Goal: Task Accomplishment & Management: Manage account settings

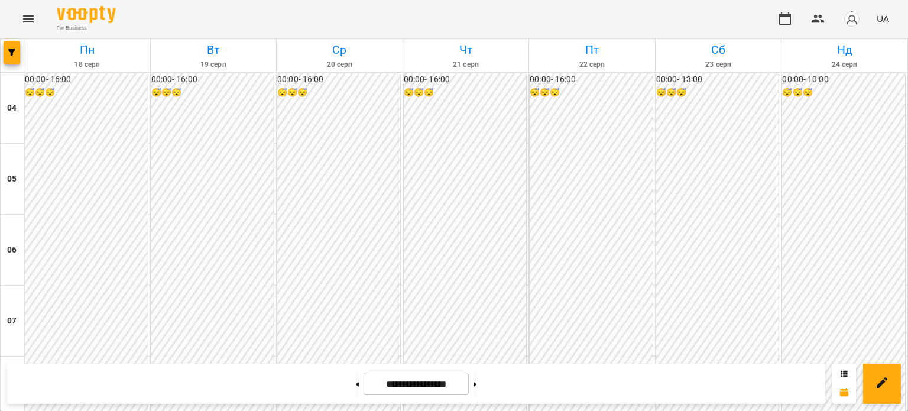
scroll to position [850, 0]
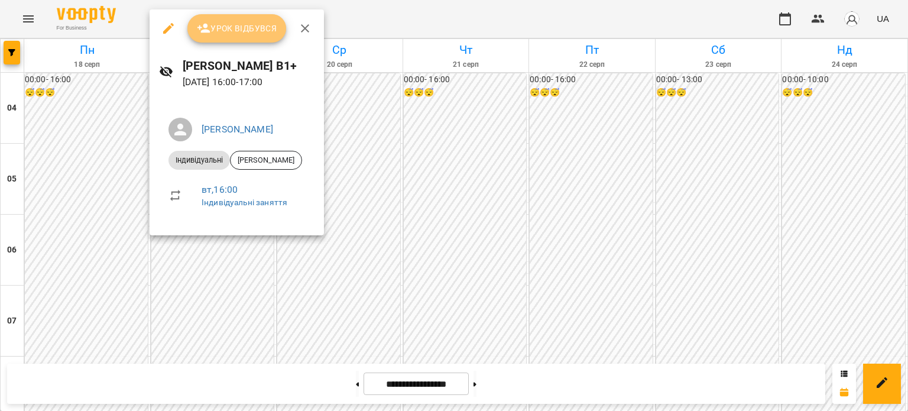
click at [263, 21] on span "Урок відбувся" at bounding box center [237, 28] width 80 height 14
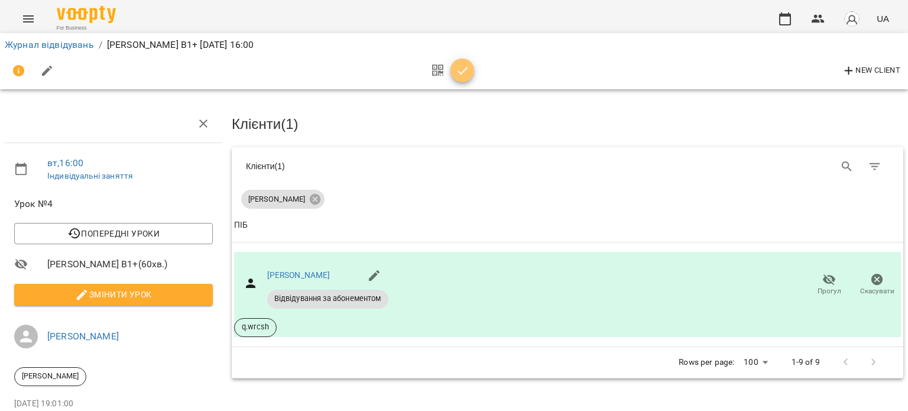
click at [458, 73] on icon "button" at bounding box center [463, 71] width 14 height 14
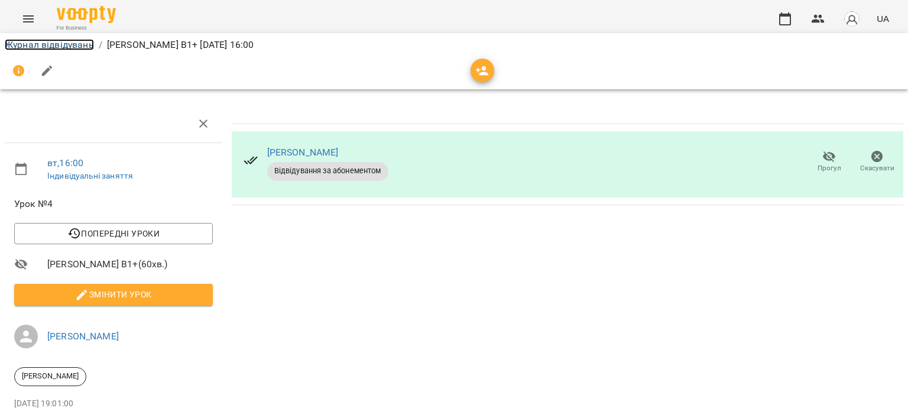
click at [67, 44] on link "Журнал відвідувань" at bounding box center [49, 44] width 89 height 11
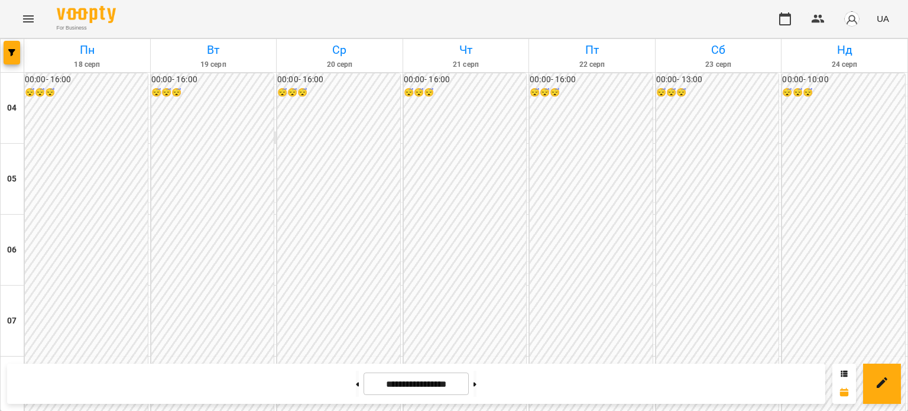
scroll to position [764, 0]
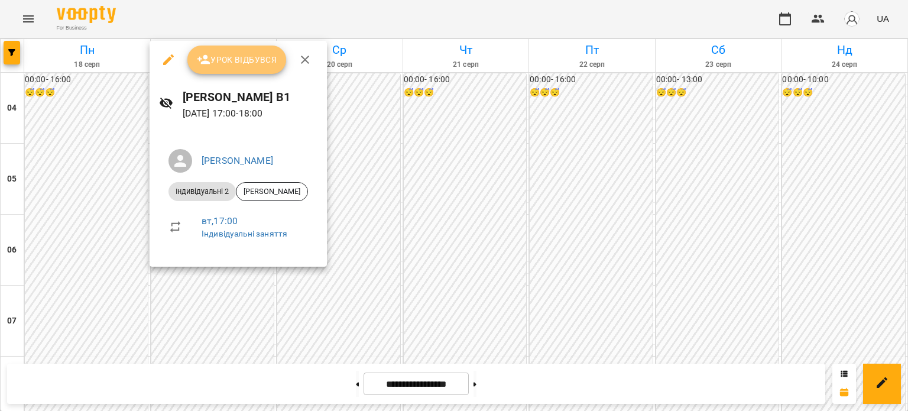
click at [248, 70] on button "Урок відбувся" at bounding box center [236, 60] width 99 height 28
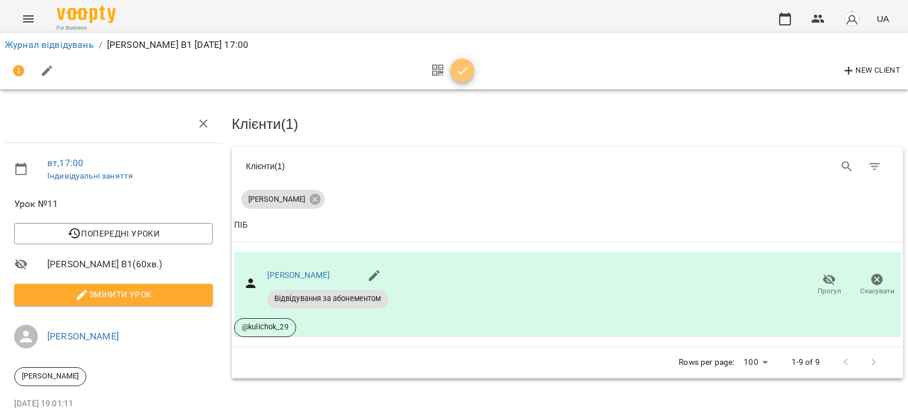
click at [458, 70] on icon "button" at bounding box center [463, 71] width 14 height 14
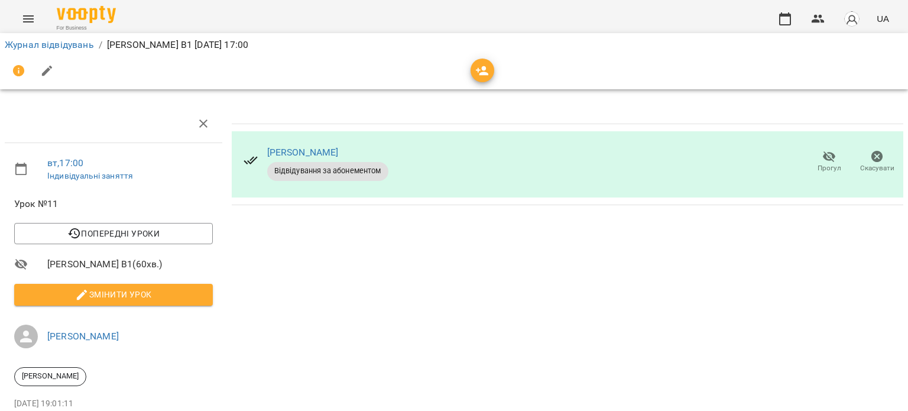
click at [69, 37] on div "Журнал відвідувань / [PERSON_NAME] В1 [DATE] 17:00" at bounding box center [454, 44] width 904 height 19
click at [73, 39] on link "Журнал відвідувань" at bounding box center [49, 44] width 89 height 11
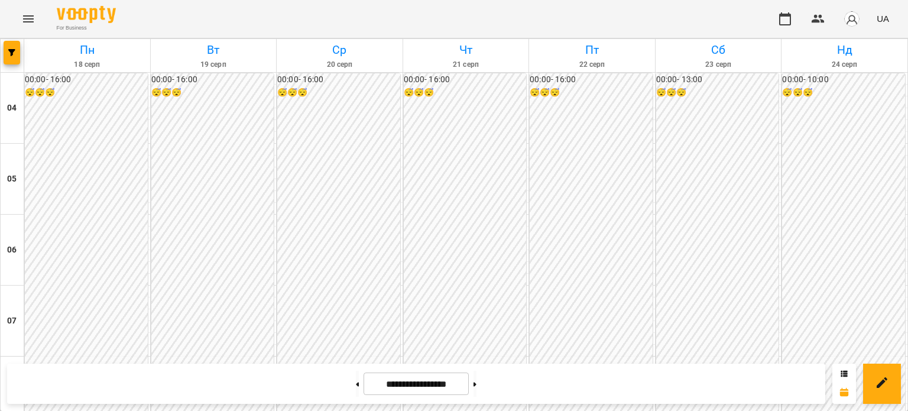
scroll to position [888, 0]
